Goal: Information Seeking & Learning: Learn about a topic

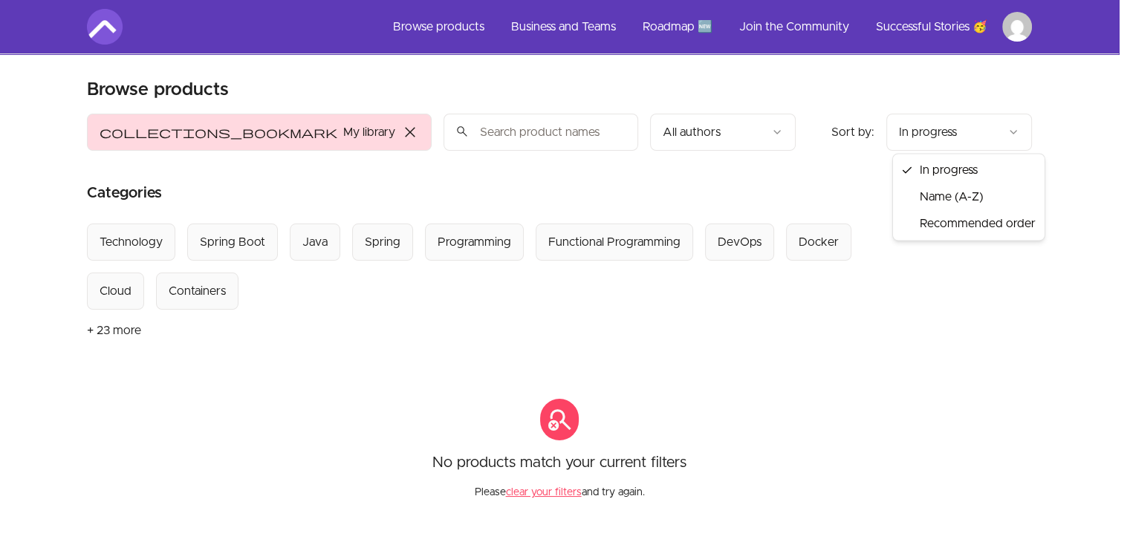
click at [908, 130] on html "Skip to main content Main menu Includes navigation links and user settings Brow…" at bounding box center [565, 405] width 1130 height 811
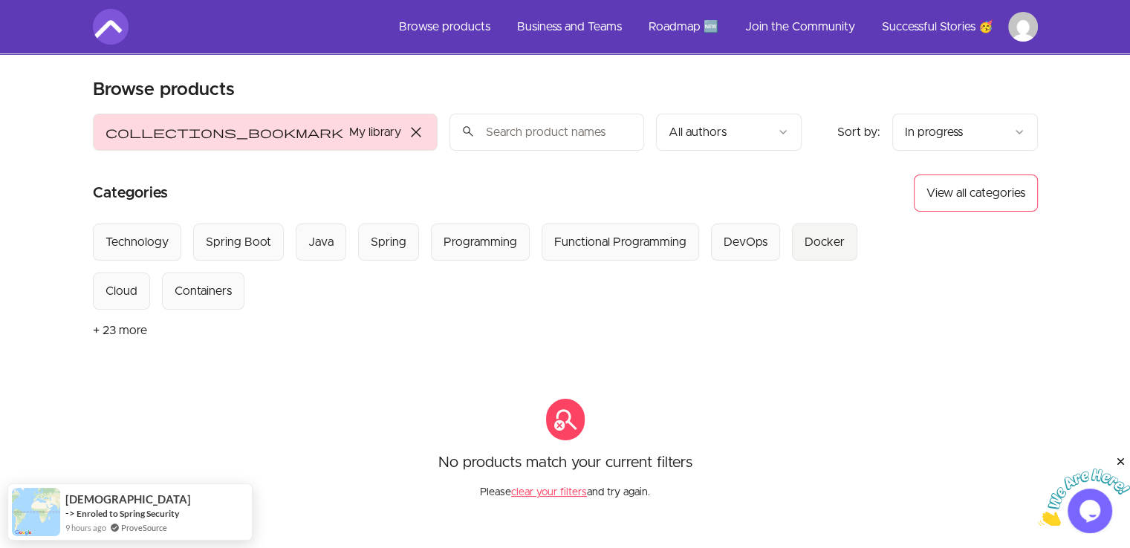
click at [792, 239] on button "Docker" at bounding box center [824, 242] width 65 height 37
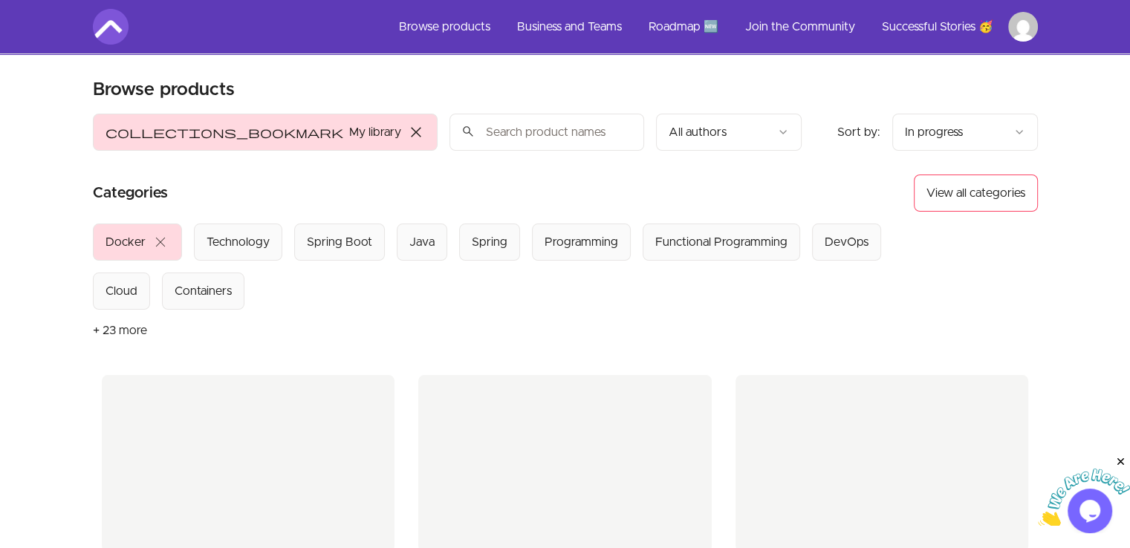
click at [791, 239] on div "Select from all categories: Docker close Technology Spring Boot Java Spring Pro…" at bounding box center [504, 267] width 823 height 86
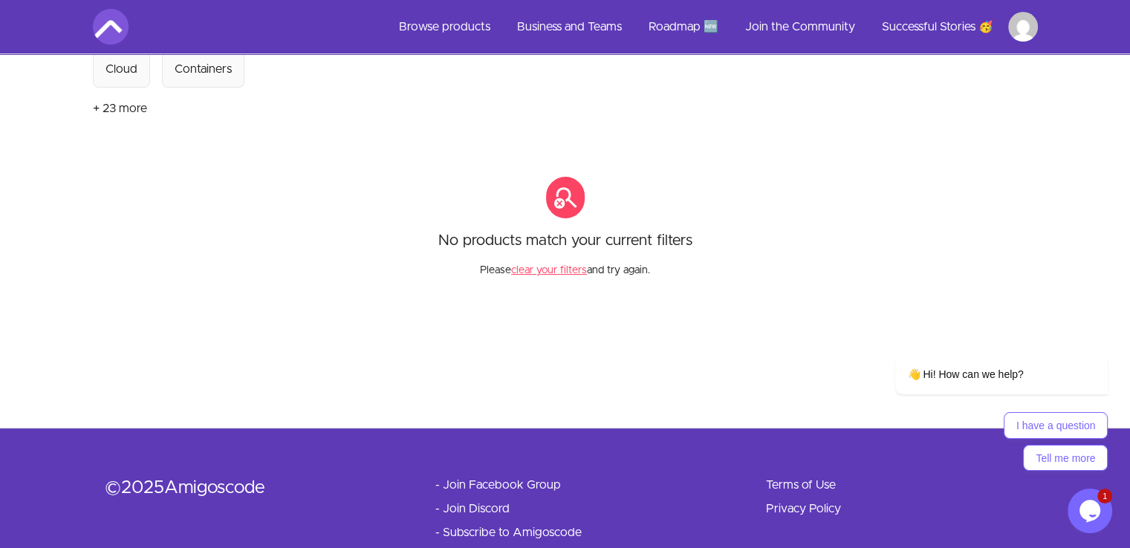
scroll to position [262, 0]
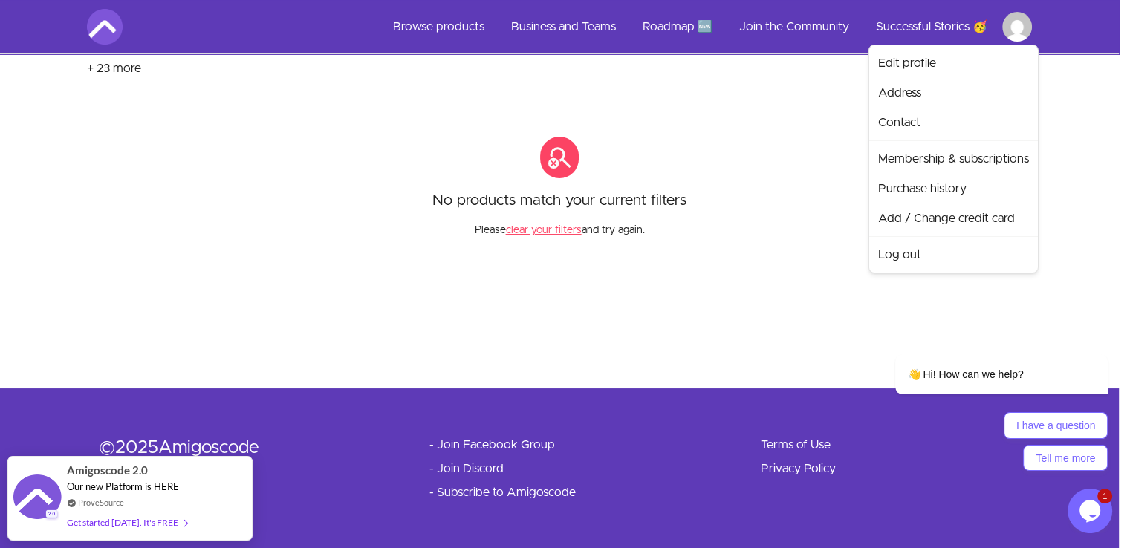
click at [1013, 36] on html "Skip to main content Main menu Includes navigation links and user settings Brow…" at bounding box center [565, 143] width 1130 height 811
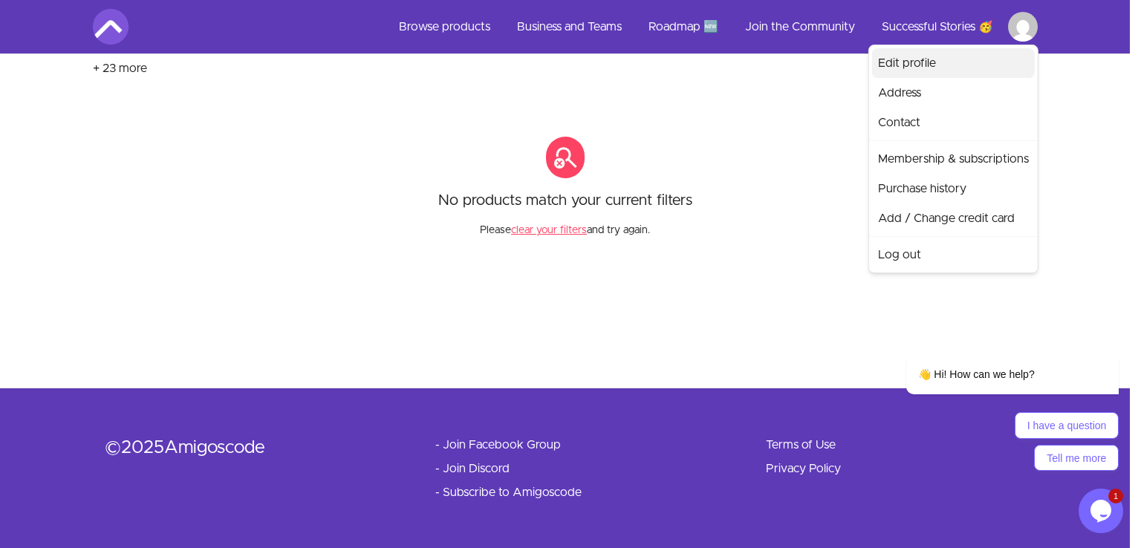
click at [924, 69] on link "Edit profile" at bounding box center [953, 63] width 163 height 30
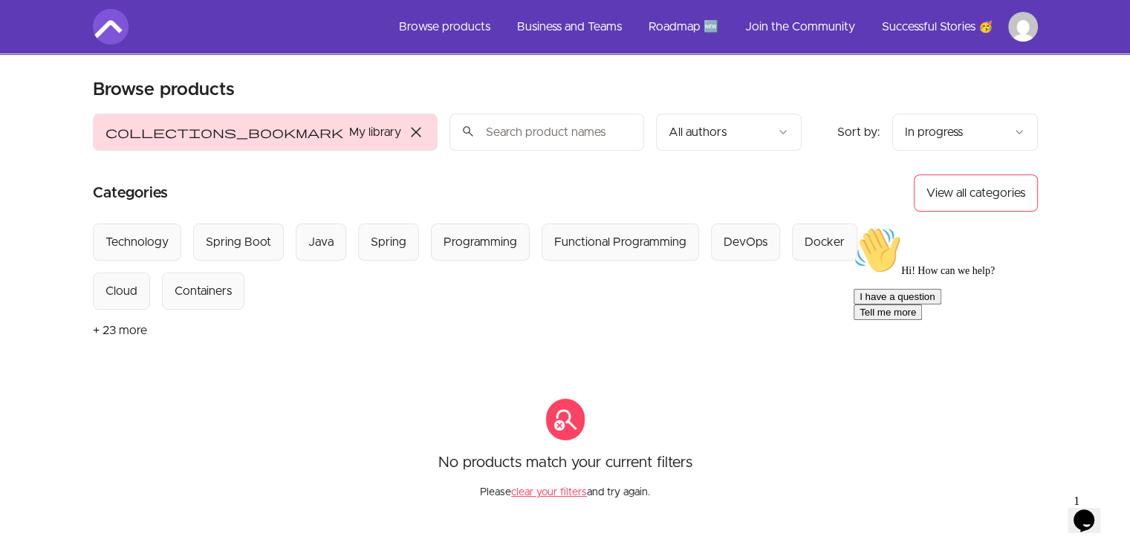
click at [106, 27] on img at bounding box center [111, 27] width 36 height 36
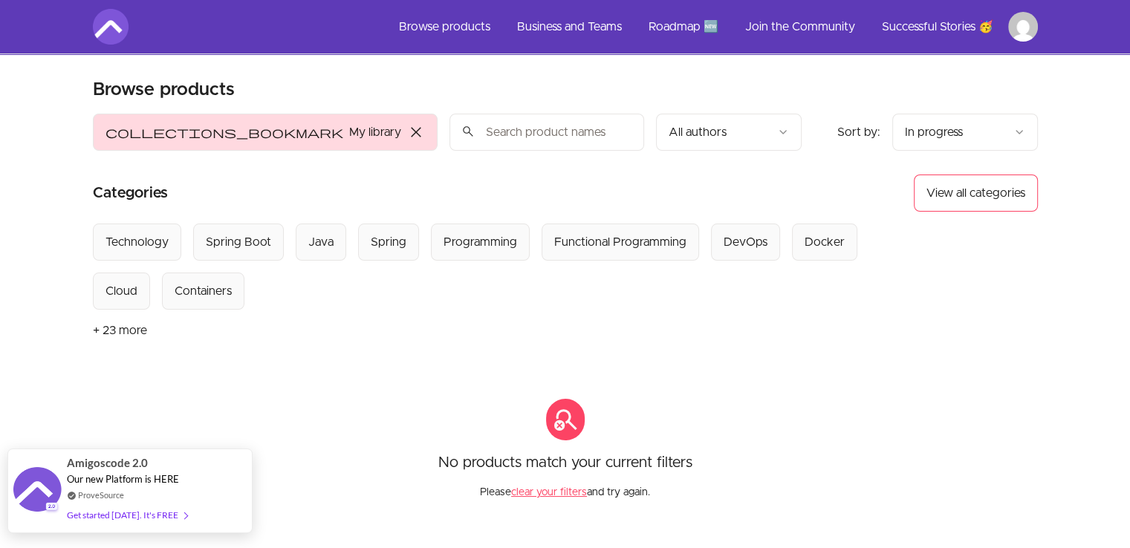
click at [152, 516] on div "Get started [DATE]. It's FREE" at bounding box center [127, 515] width 120 height 17
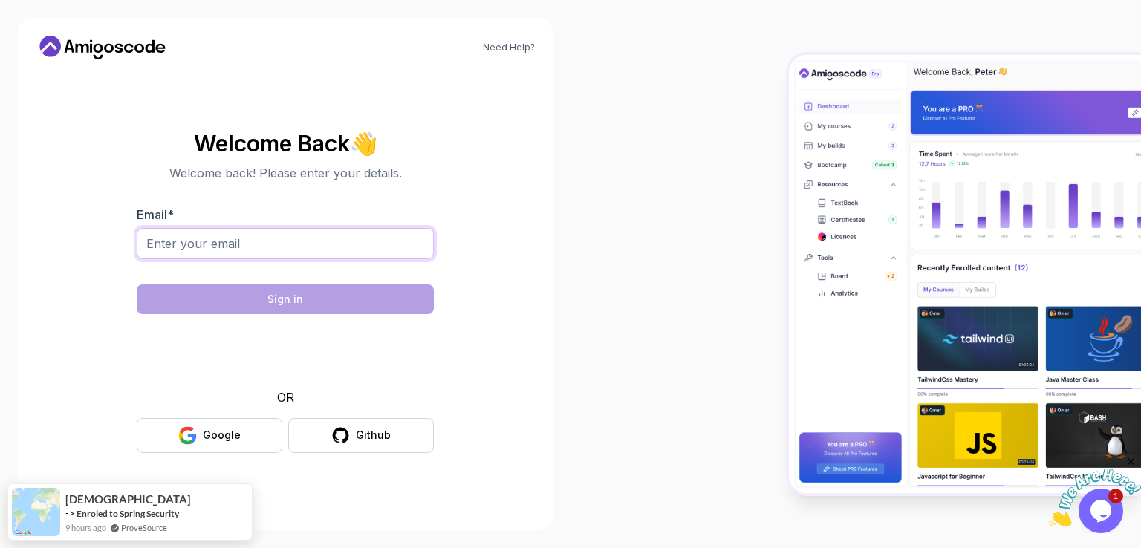
click at [205, 246] on input "Email *" at bounding box center [285, 243] width 297 height 31
type input "221386653@edu.vut.ac.za"
click at [779, 152] on body "Need Help? Welcome Back 👋 Welcome back! Please enter your details. Email * 2213…" at bounding box center [570, 274] width 1141 height 548
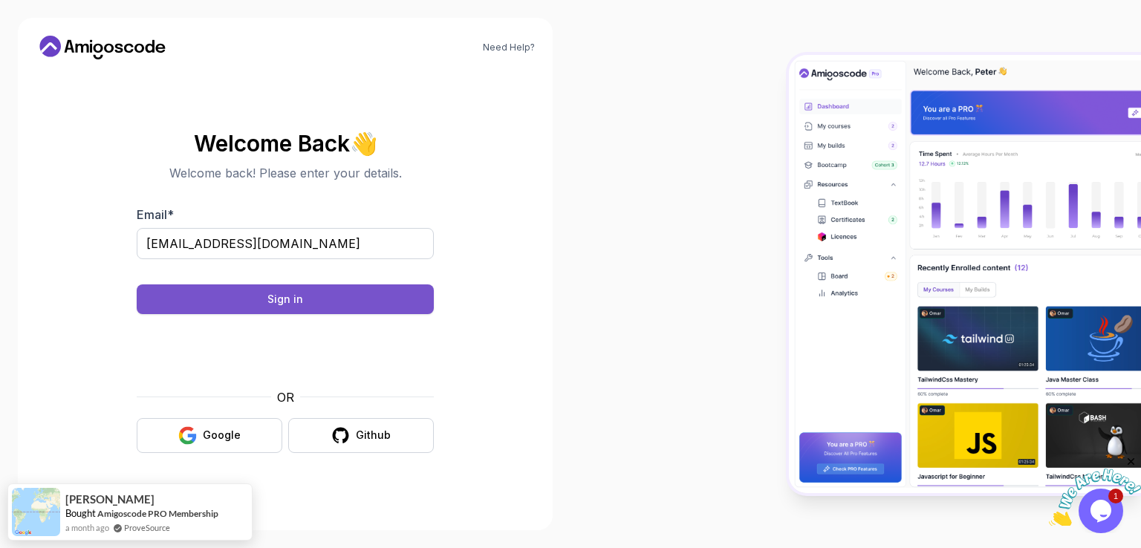
click at [292, 288] on button "Sign in" at bounding box center [285, 299] width 297 height 30
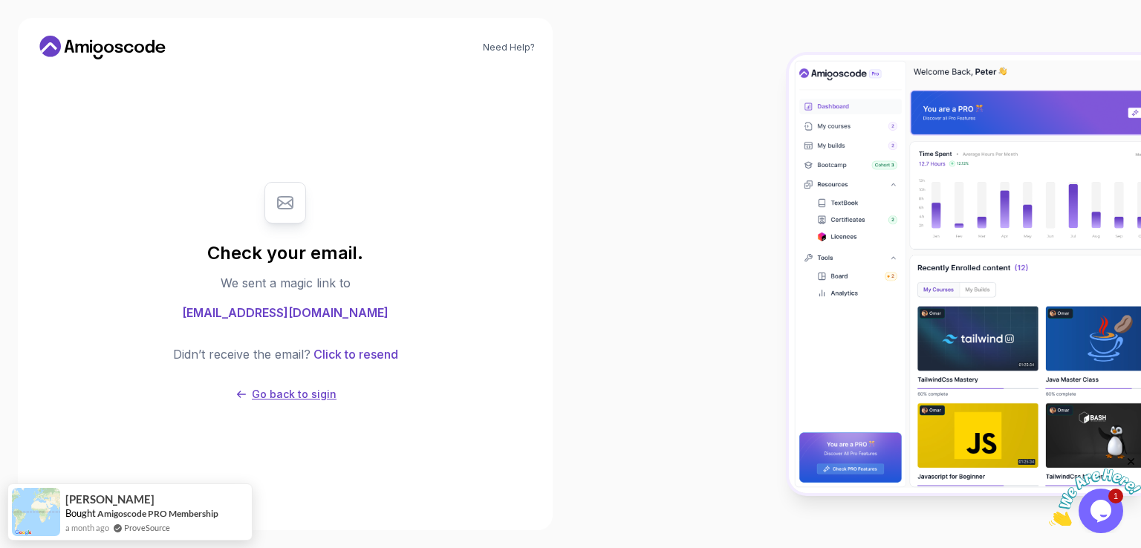
click at [304, 390] on p "Go back to sigin" at bounding box center [294, 394] width 85 height 15
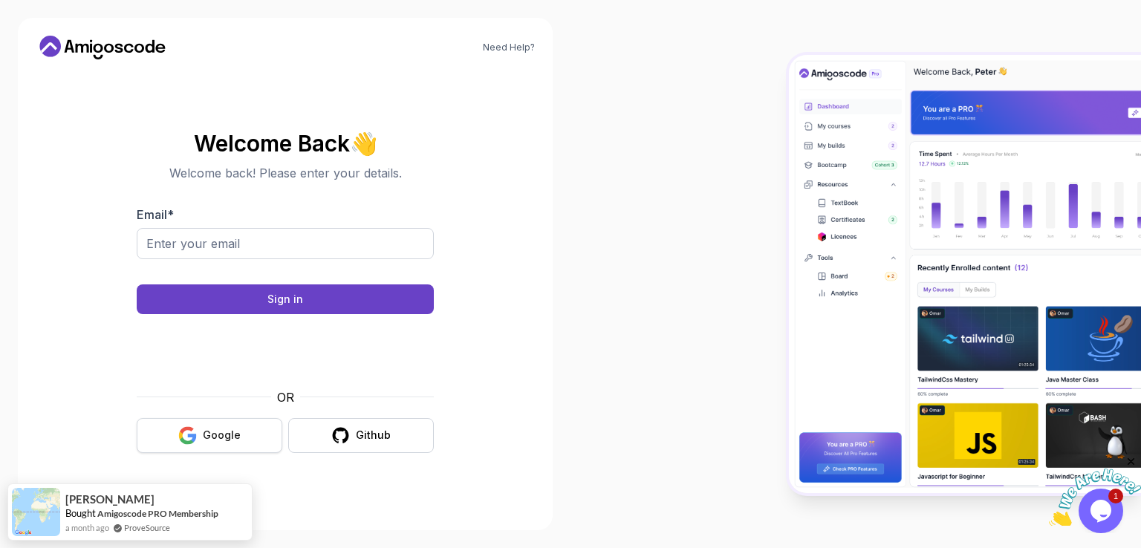
click at [247, 437] on button "Google" at bounding box center [210, 435] width 146 height 35
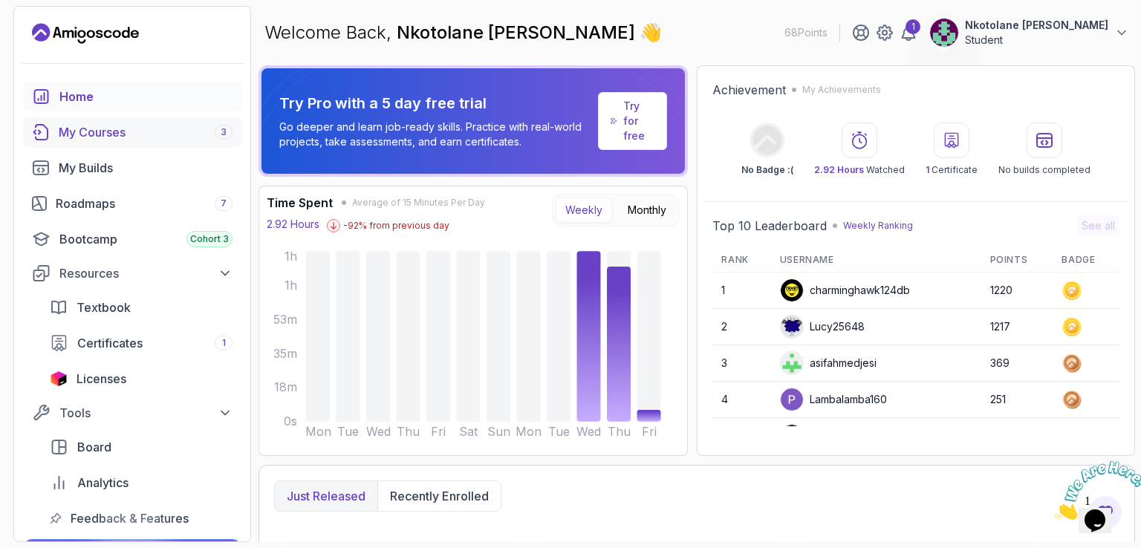
click at [157, 126] on div "My Courses 3" at bounding box center [146, 132] width 174 height 18
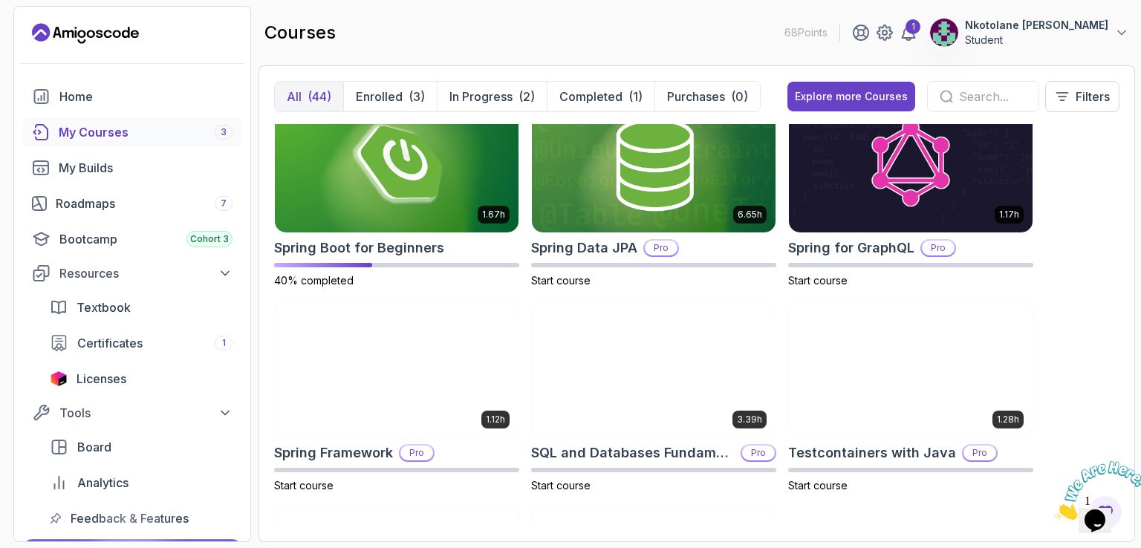
scroll to position [2486, 0]
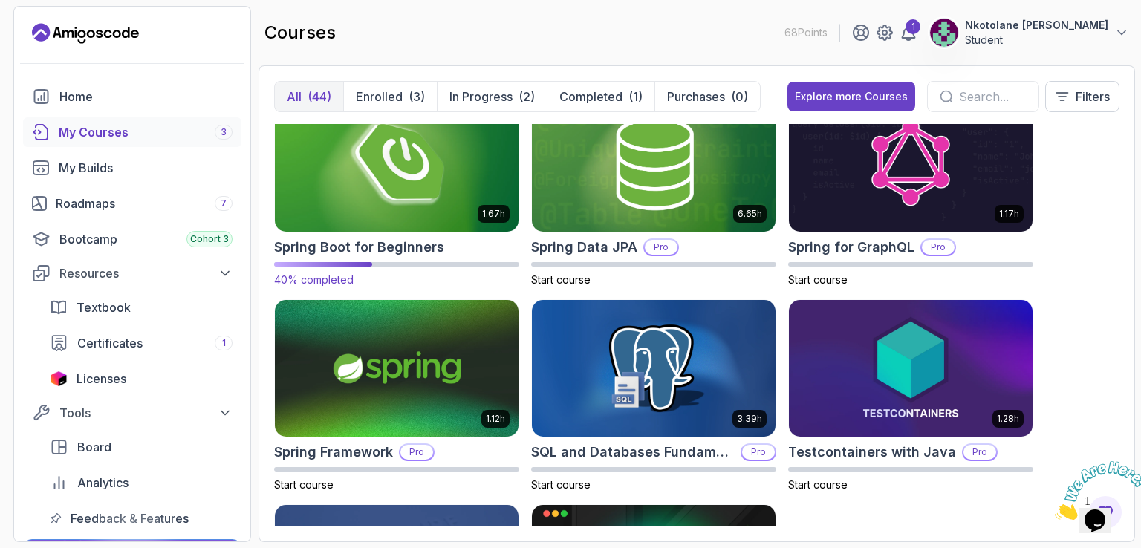
click at [382, 227] on img at bounding box center [396, 163] width 255 height 143
click at [371, 241] on h2 "Spring Boot for Beginners" at bounding box center [359, 247] width 170 height 21
click at [379, 248] on h2 "Spring Boot for Beginners" at bounding box center [359, 247] width 170 height 21
click at [383, 212] on img at bounding box center [396, 163] width 255 height 143
click at [407, 145] on img at bounding box center [396, 163] width 255 height 143
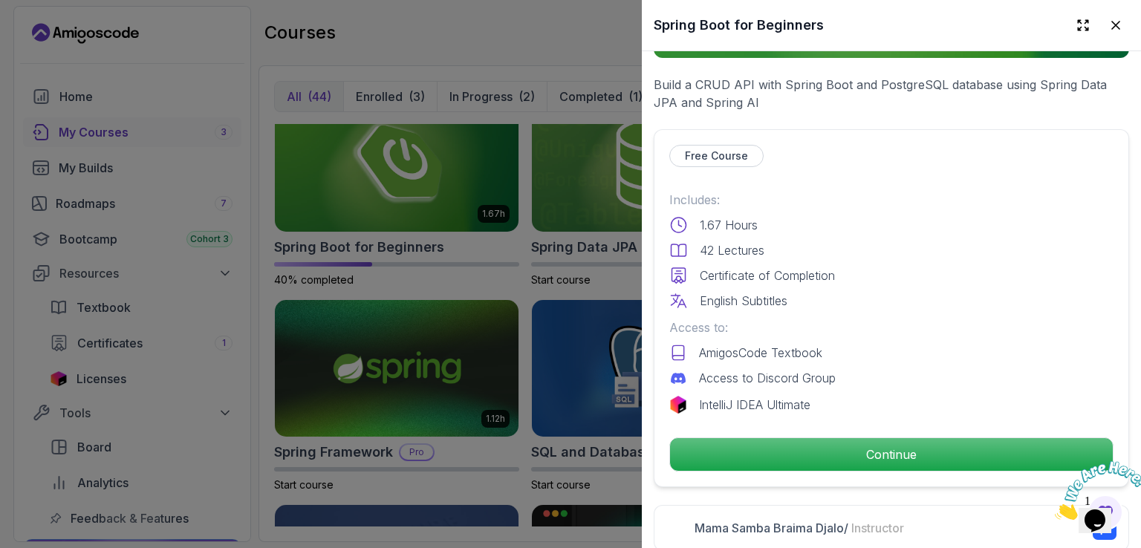
scroll to position [273, 0]
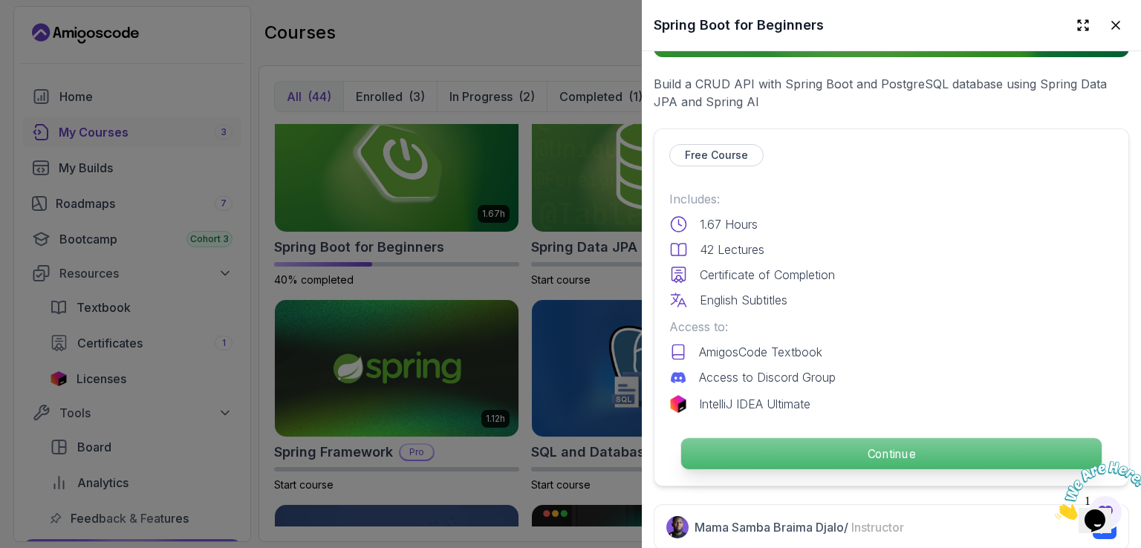
click at [838, 440] on p "Continue" at bounding box center [891, 453] width 420 height 31
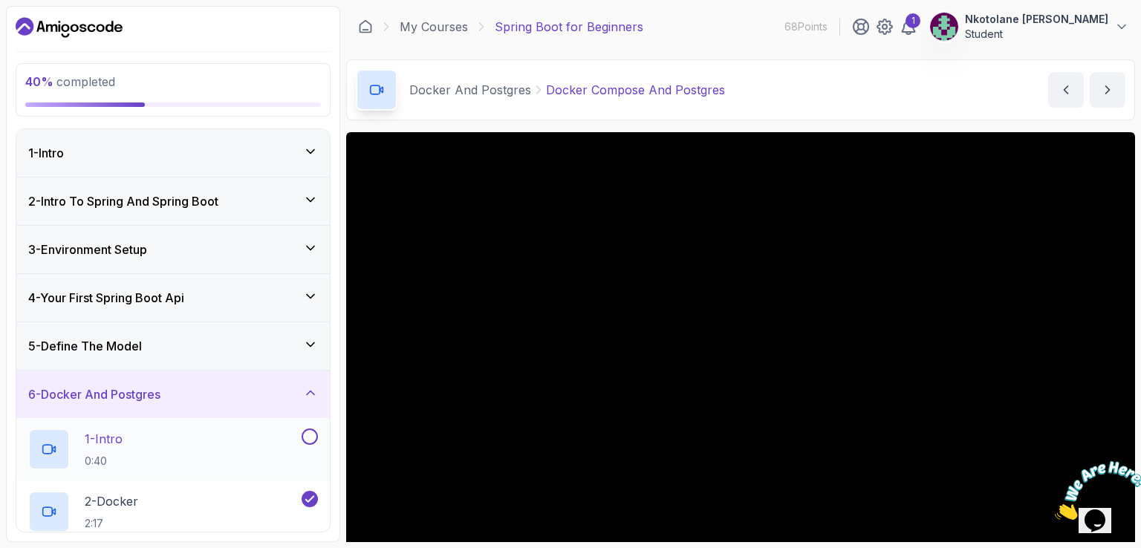
click at [303, 440] on button at bounding box center [310, 437] width 16 height 16
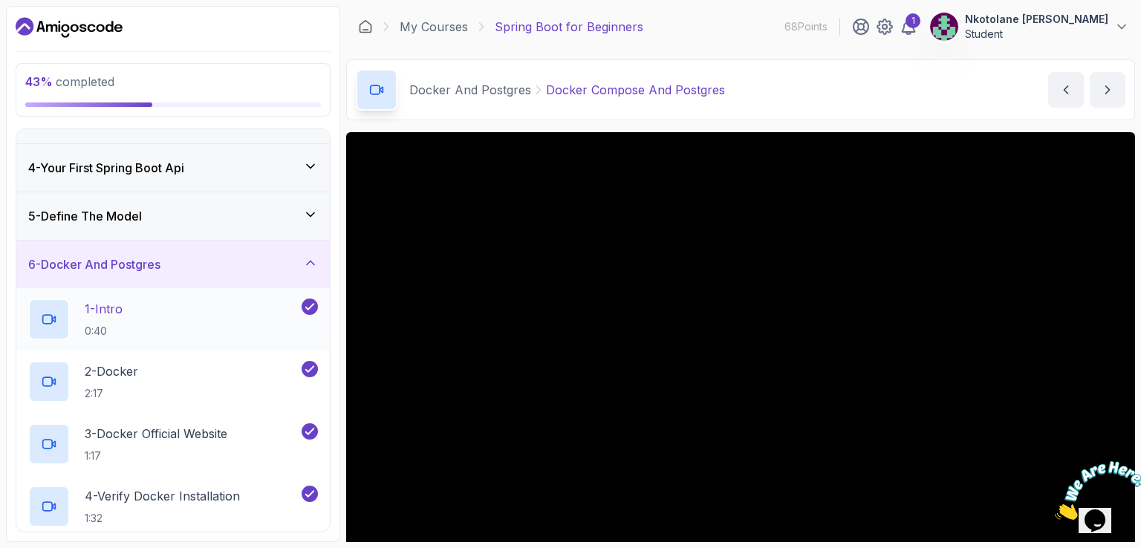
scroll to position [264, 0]
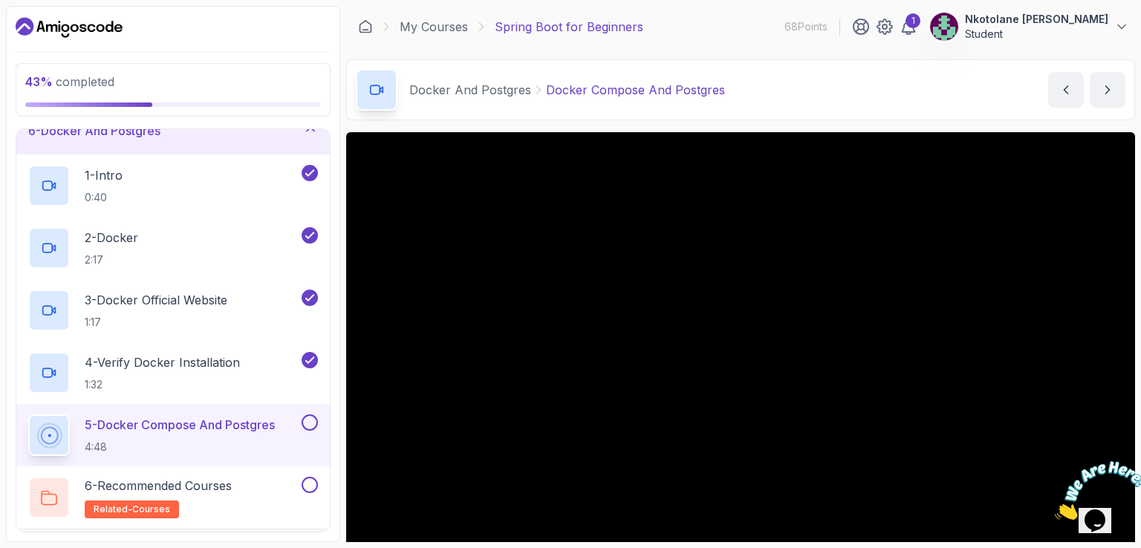
click at [302, 165] on button at bounding box center [310, 173] width 16 height 16
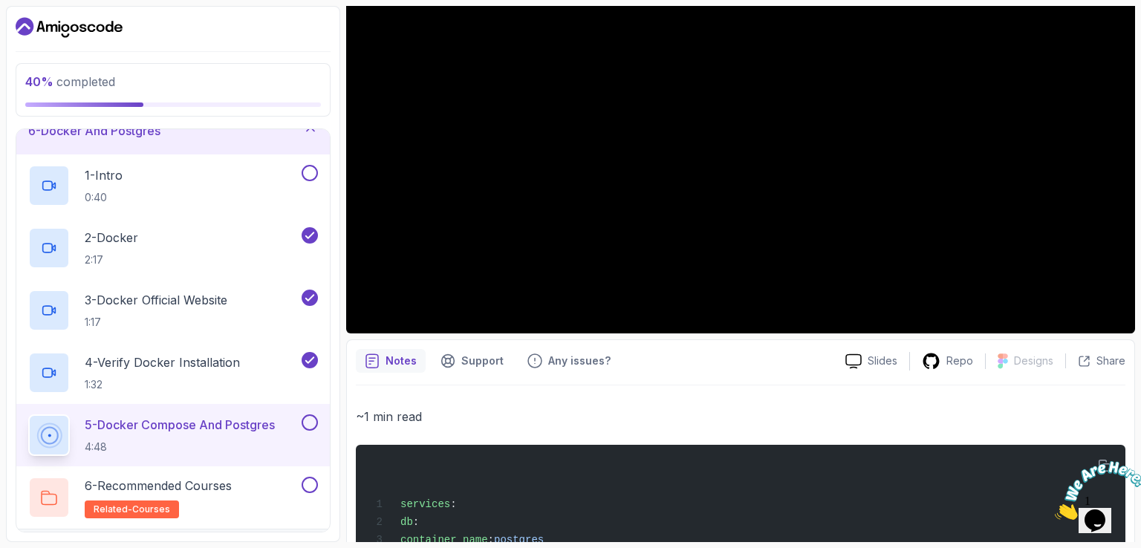
scroll to position [241, 0]
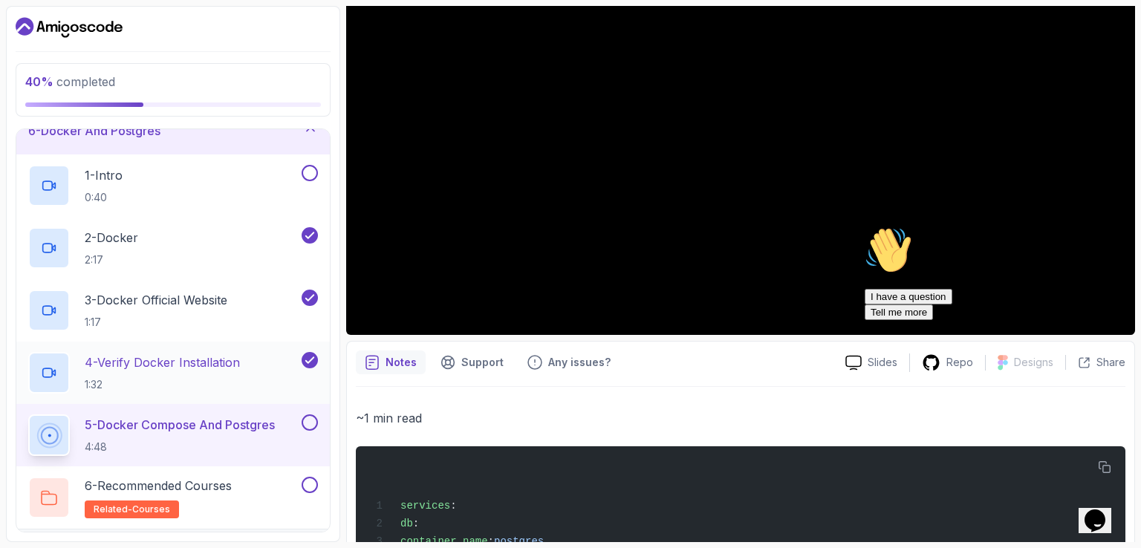
click at [199, 368] on p "4 - Verify Docker Installation" at bounding box center [162, 363] width 155 height 18
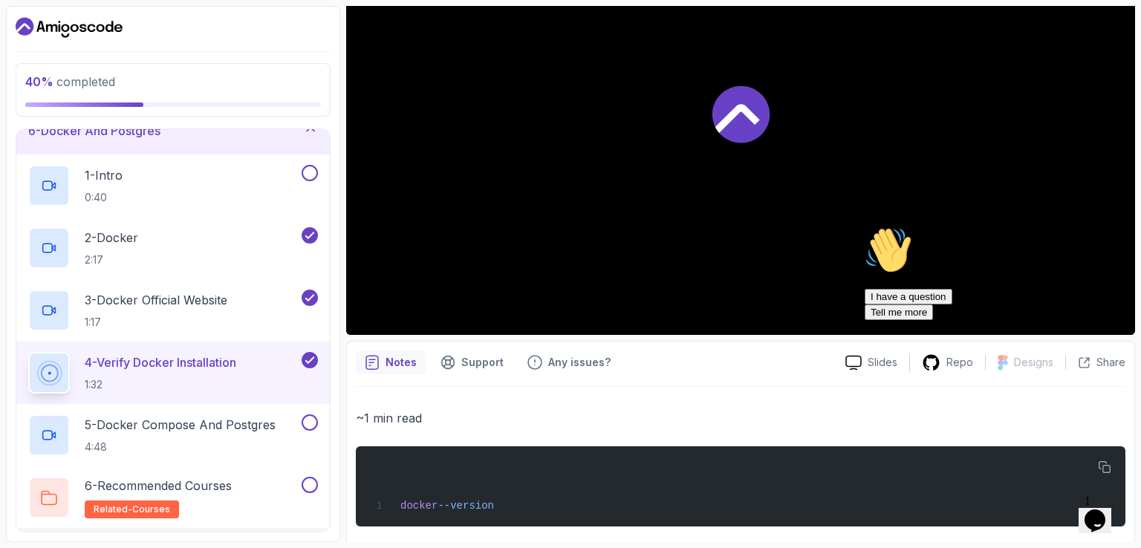
click at [201, 369] on p "4 - Verify Docker Installation" at bounding box center [161, 363] width 152 height 18
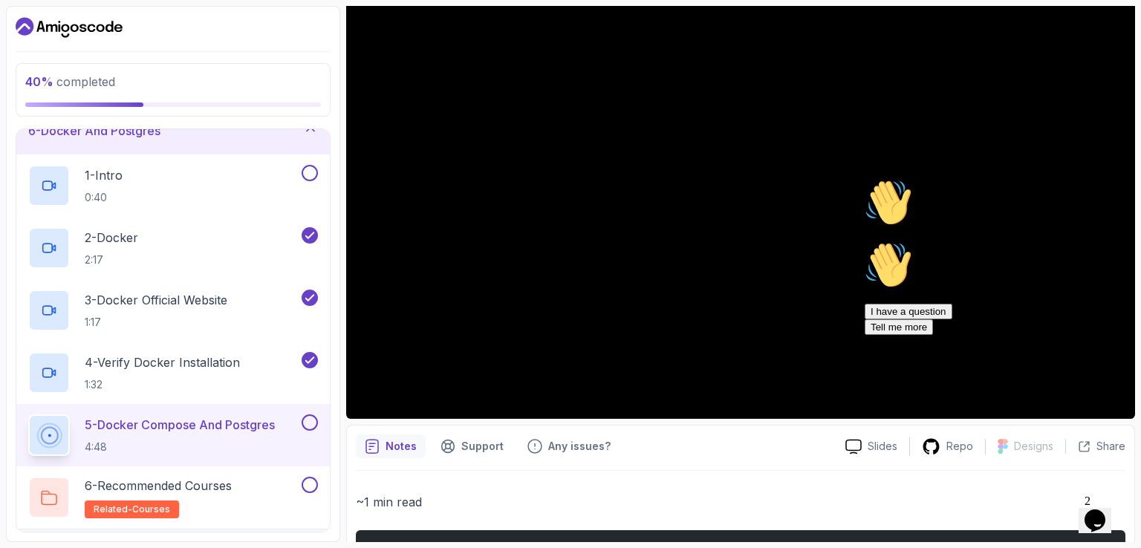
click at [311, 429] on button at bounding box center [310, 422] width 16 height 16
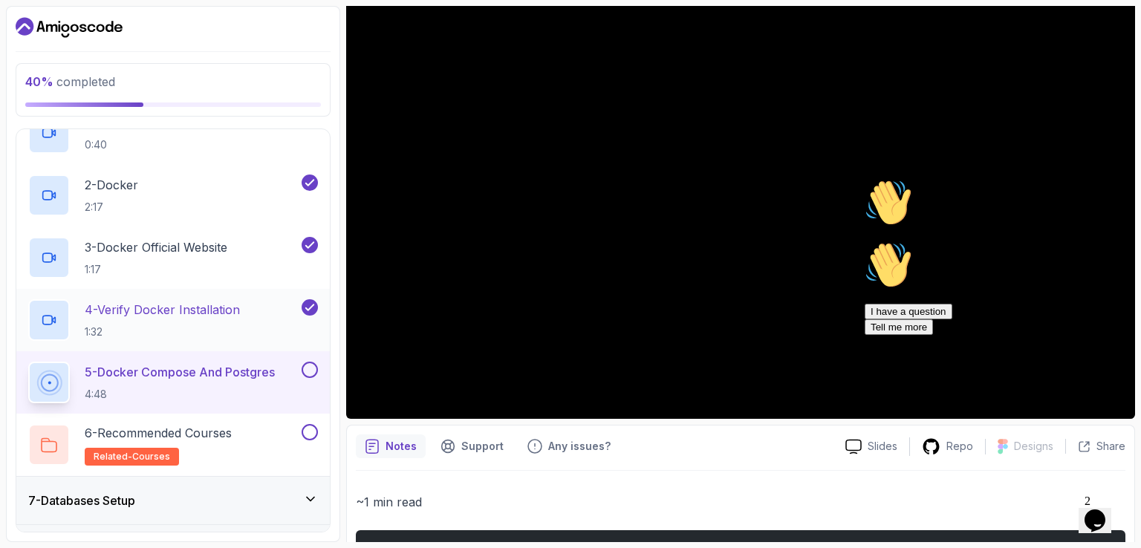
scroll to position [317, 0]
click at [312, 440] on button "6 - Recommended Courses related-courses" at bounding box center [173, 444] width 290 height 42
